Goal: Find specific page/section: Find specific page/section

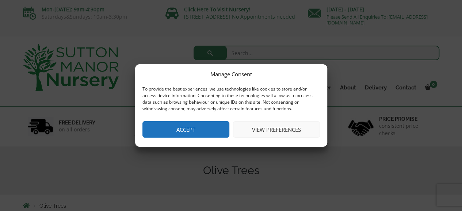
click at [268, 130] on button "View preferences" at bounding box center [276, 129] width 87 height 16
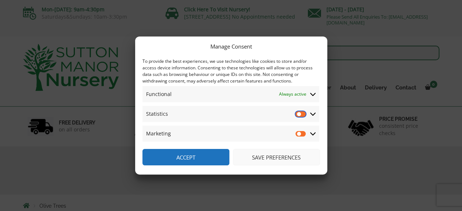
drag, startPoint x: 299, startPoint y: 114, endPoint x: 304, endPoint y: 114, distance: 5.1
click at [304, 114] on input "Statistics" at bounding box center [300, 113] width 11 height 7
drag, startPoint x: 303, startPoint y: 113, endPoint x: 296, endPoint y: 112, distance: 6.7
click at [296, 112] on input "Statistics" at bounding box center [300, 113] width 11 height 7
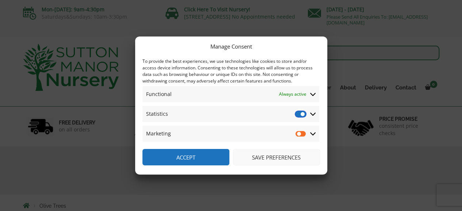
click at [296, 112] on input "Statistics" at bounding box center [300, 113] width 11 height 7
checkbox input "false"
click at [262, 155] on button "Save preferences" at bounding box center [276, 157] width 87 height 16
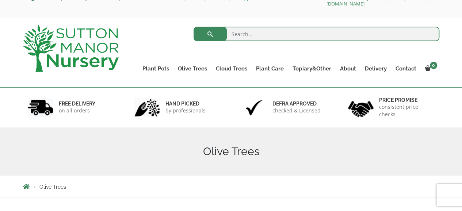
scroll to position [18, 0]
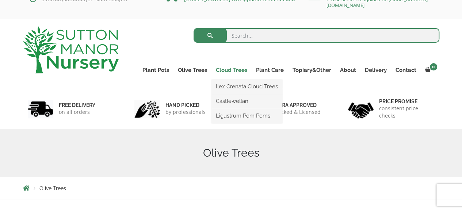
click at [231, 69] on link "Cloud Trees" at bounding box center [231, 70] width 40 height 10
click at [235, 86] on link "Ilex Crenata Cloud Trees" at bounding box center [246, 86] width 71 height 11
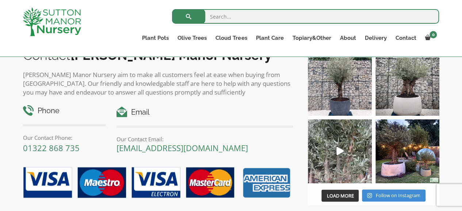
scroll to position [556, 0]
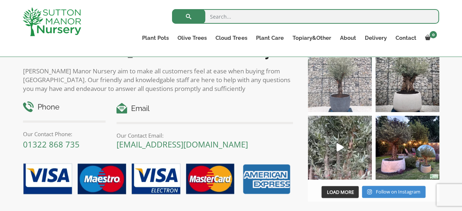
click at [350, 65] on img at bounding box center [340, 80] width 64 height 64
